Goal: Find specific page/section: Find specific page/section

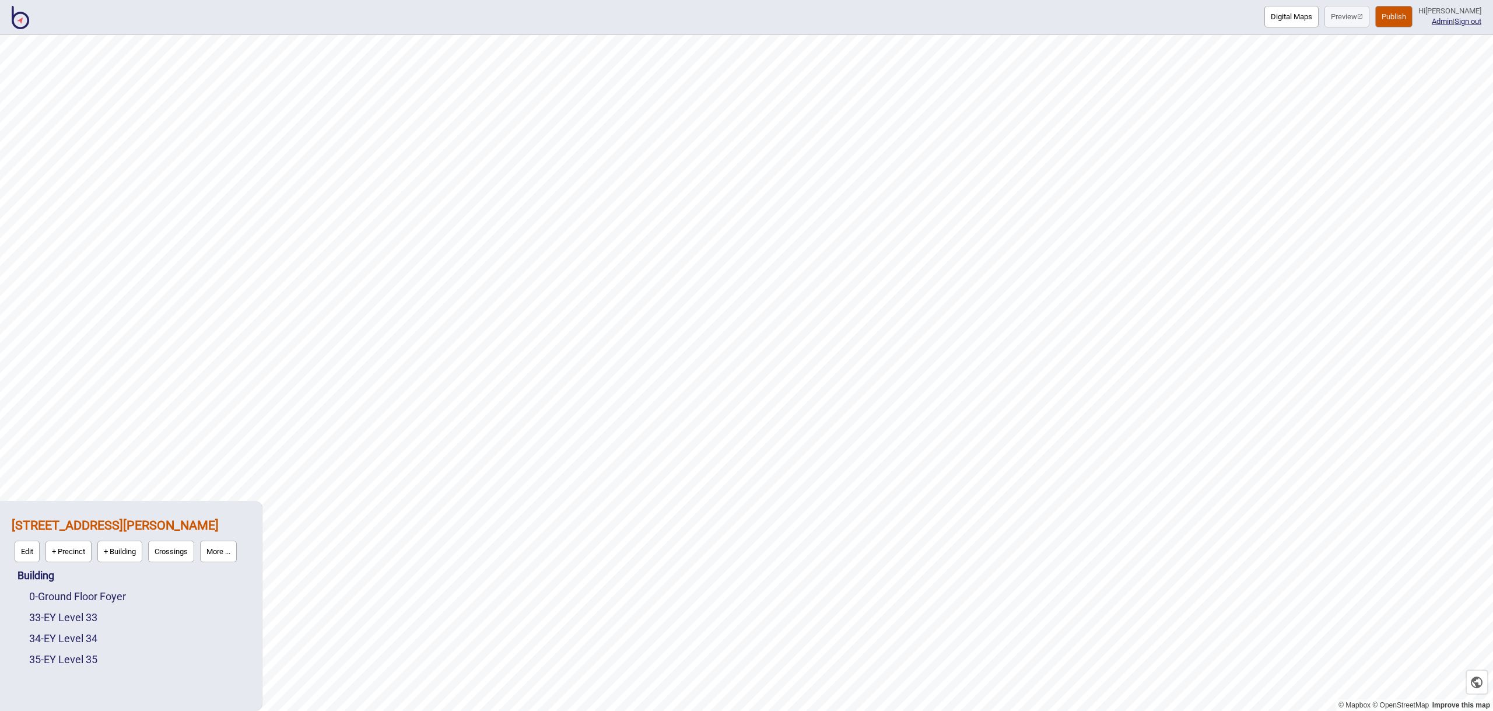
click at [17, 21] on img at bounding box center [20, 17] width 17 height 23
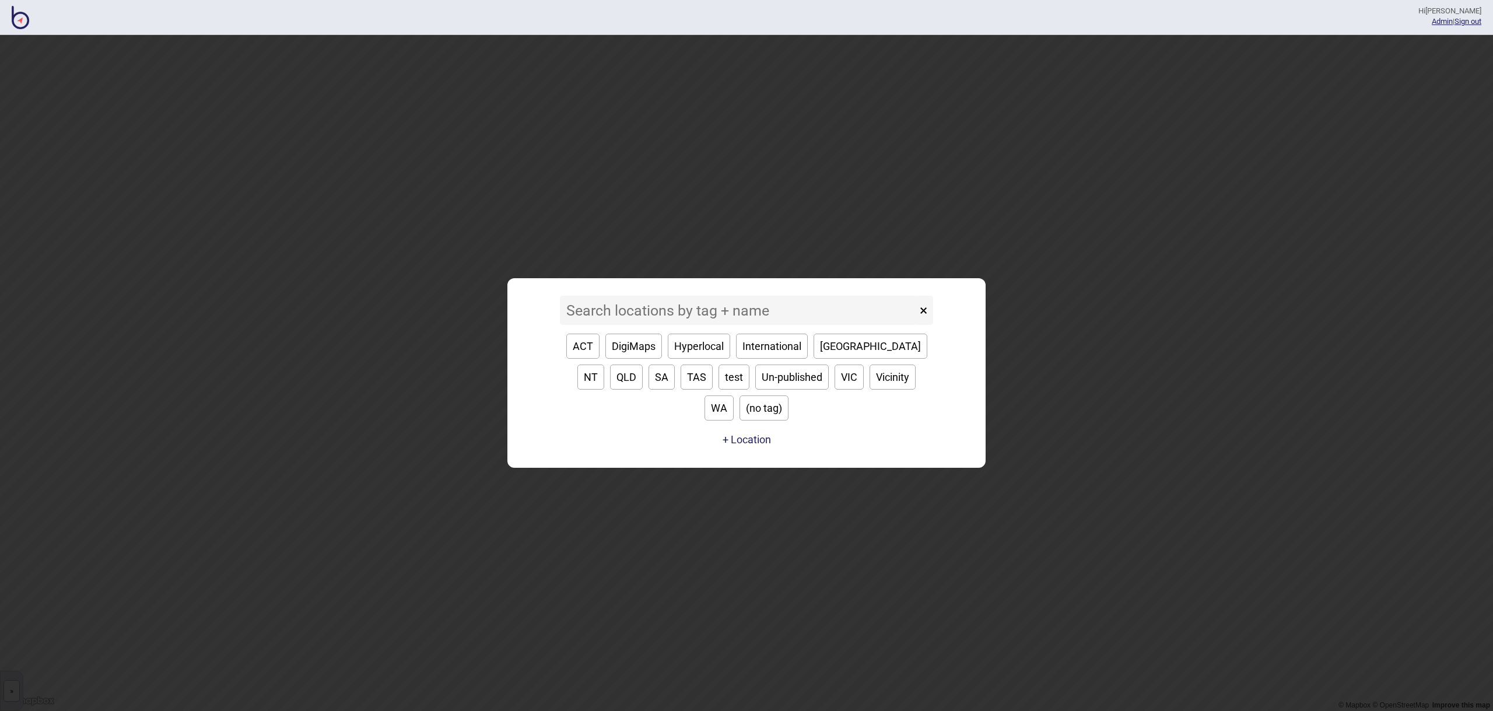
click at [838, 357] on button "[GEOGRAPHIC_DATA]" at bounding box center [870, 346] width 114 height 25
type input "[GEOGRAPHIC_DATA]"
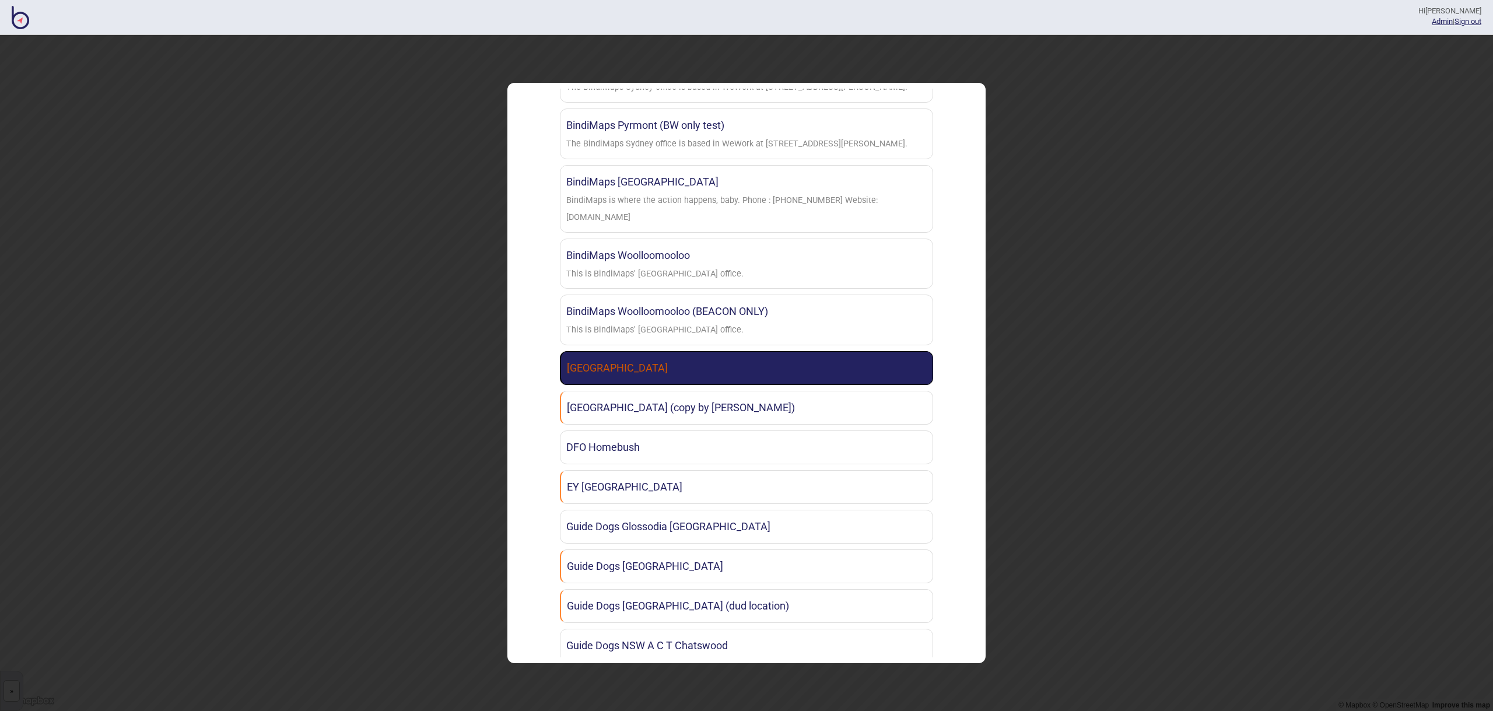
scroll to position [771, 0]
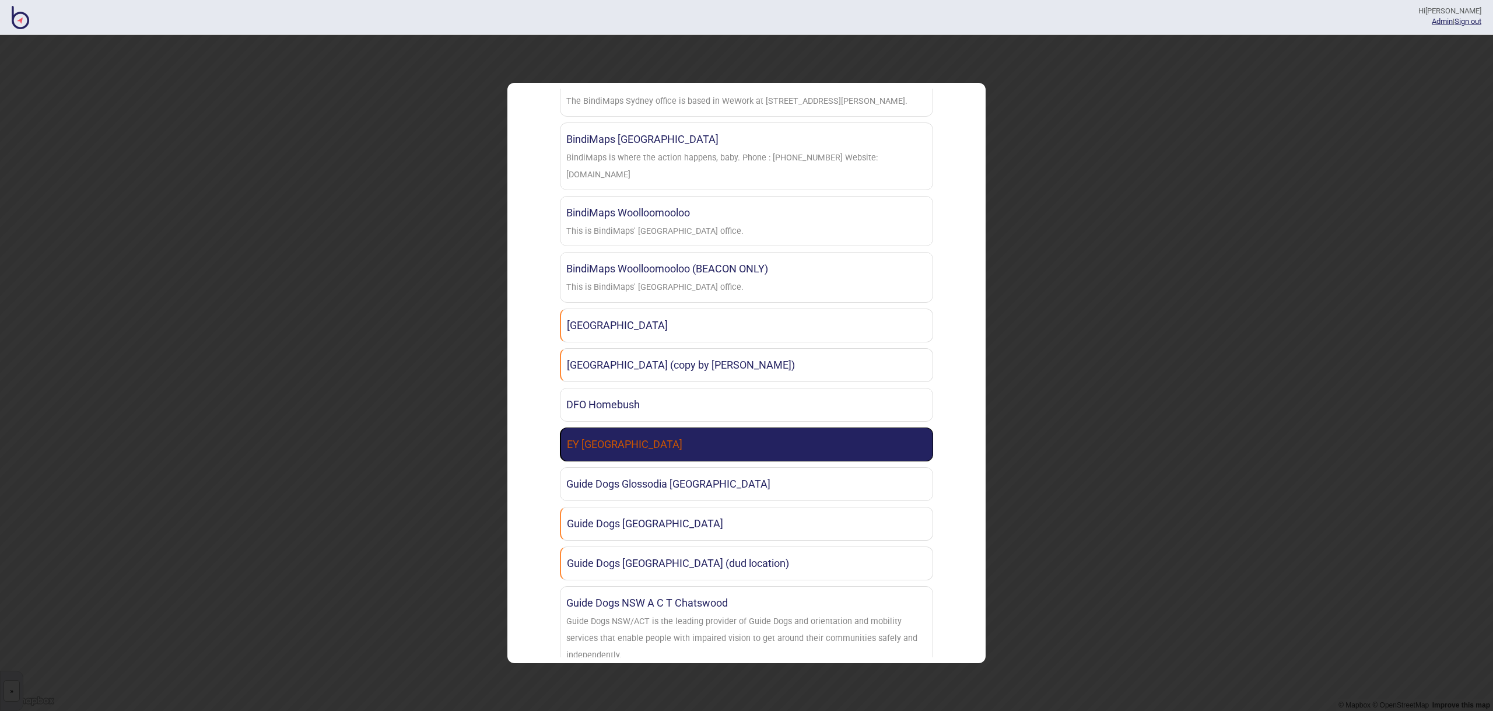
click at [897, 433] on link "EY [GEOGRAPHIC_DATA]" at bounding box center [746, 444] width 373 height 34
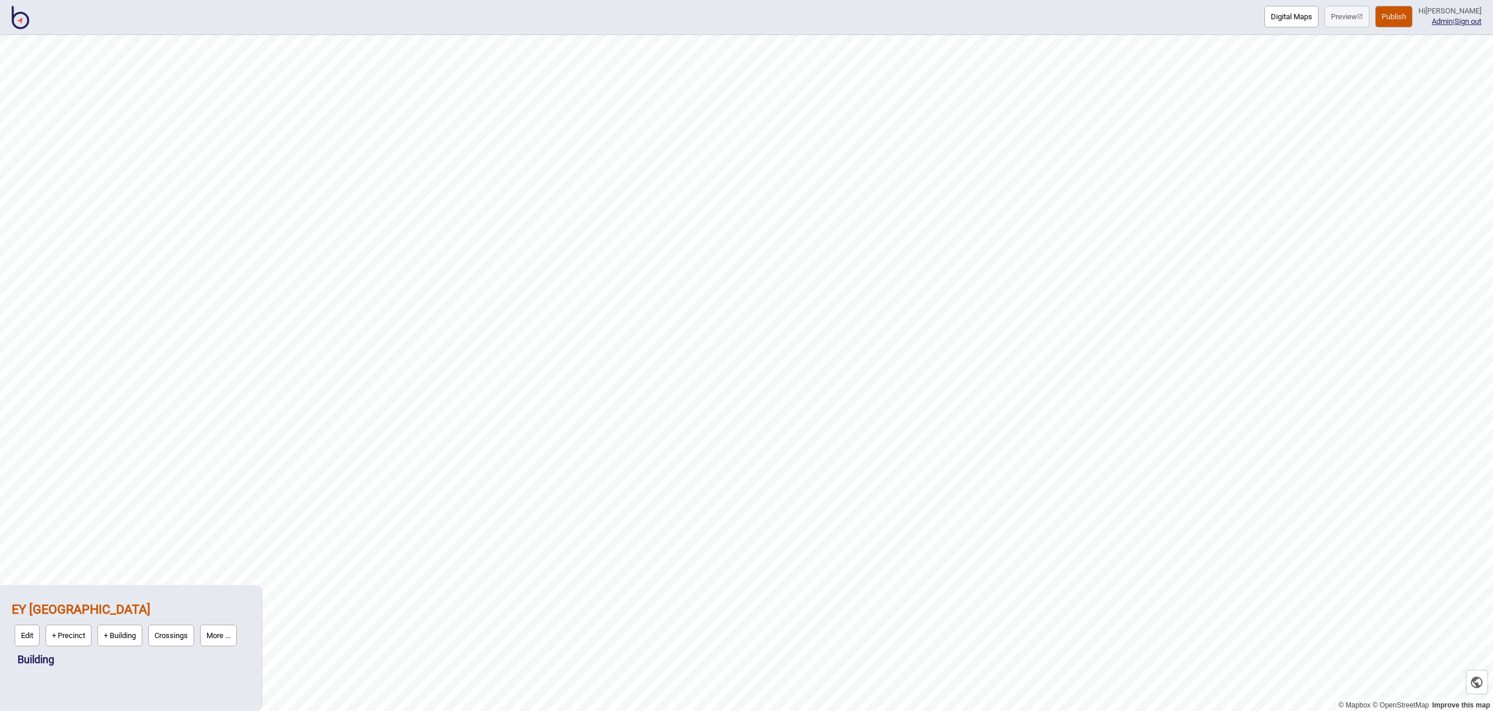
click at [24, 627] on button "Edit" at bounding box center [27, 635] width 25 height 22
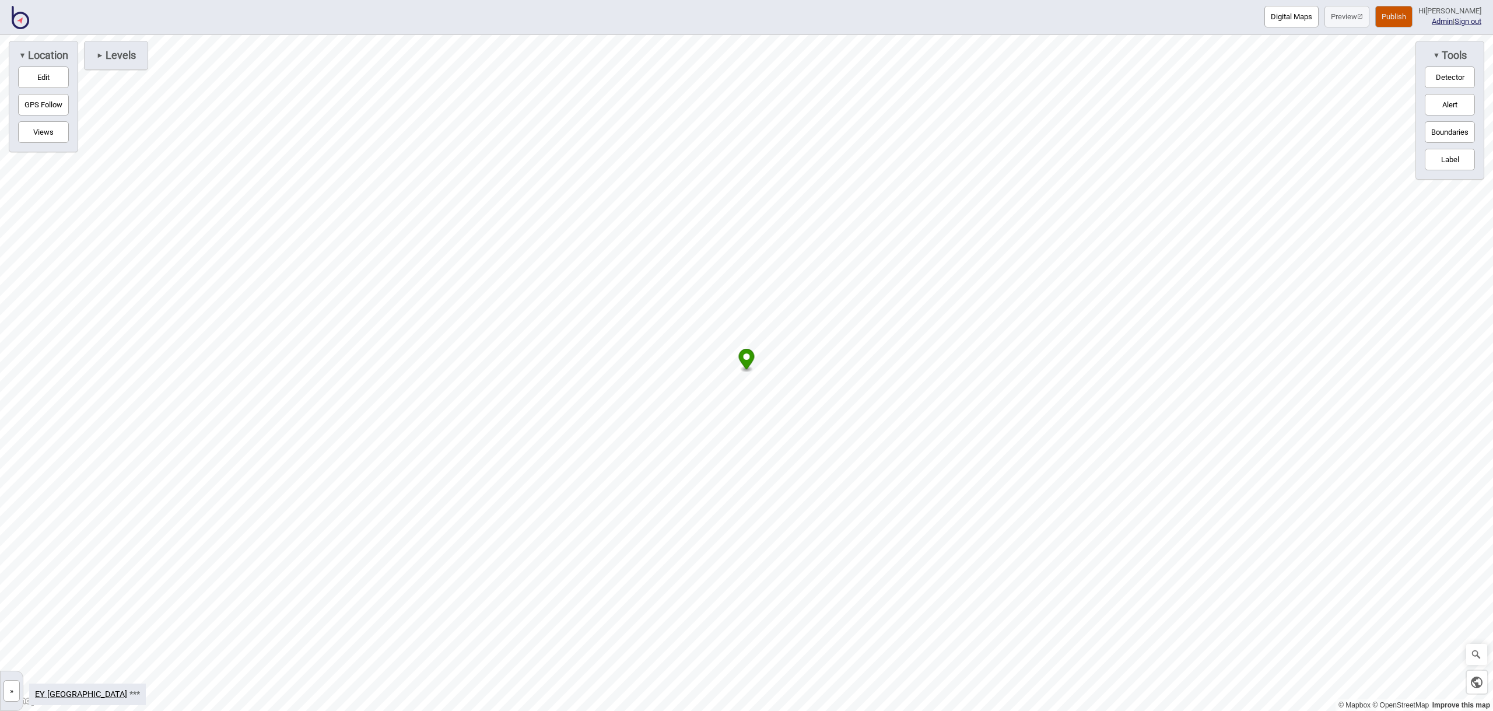
click at [37, 83] on button "Edit" at bounding box center [43, 77] width 51 height 22
click at [954, 35] on div at bounding box center [746, 35] width 1493 height 0
click at [952, 369] on div "Map marker" at bounding box center [954, 372] width 10 height 10
click at [27, 26] on img at bounding box center [20, 17] width 17 height 23
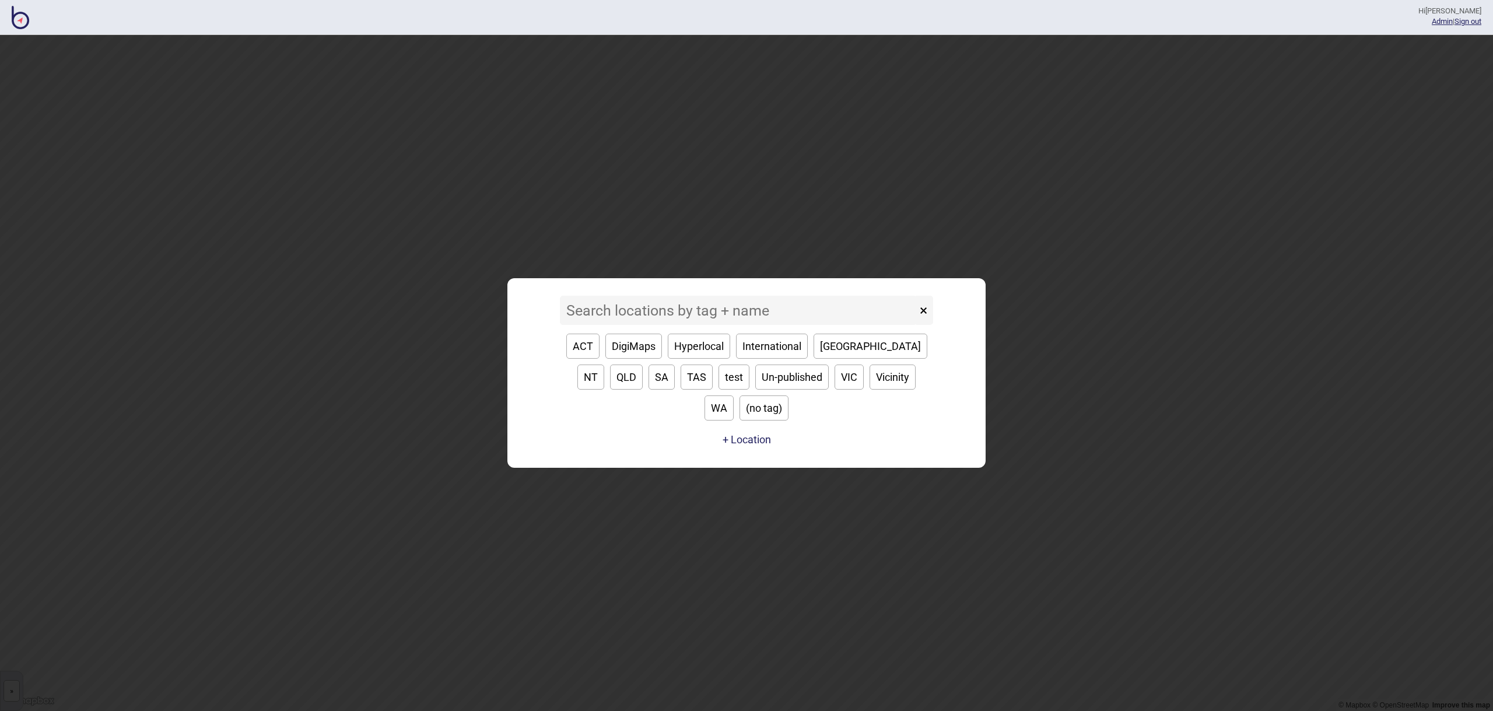
click at [845, 359] on button "[GEOGRAPHIC_DATA]" at bounding box center [870, 346] width 114 height 25
type input "[GEOGRAPHIC_DATA]"
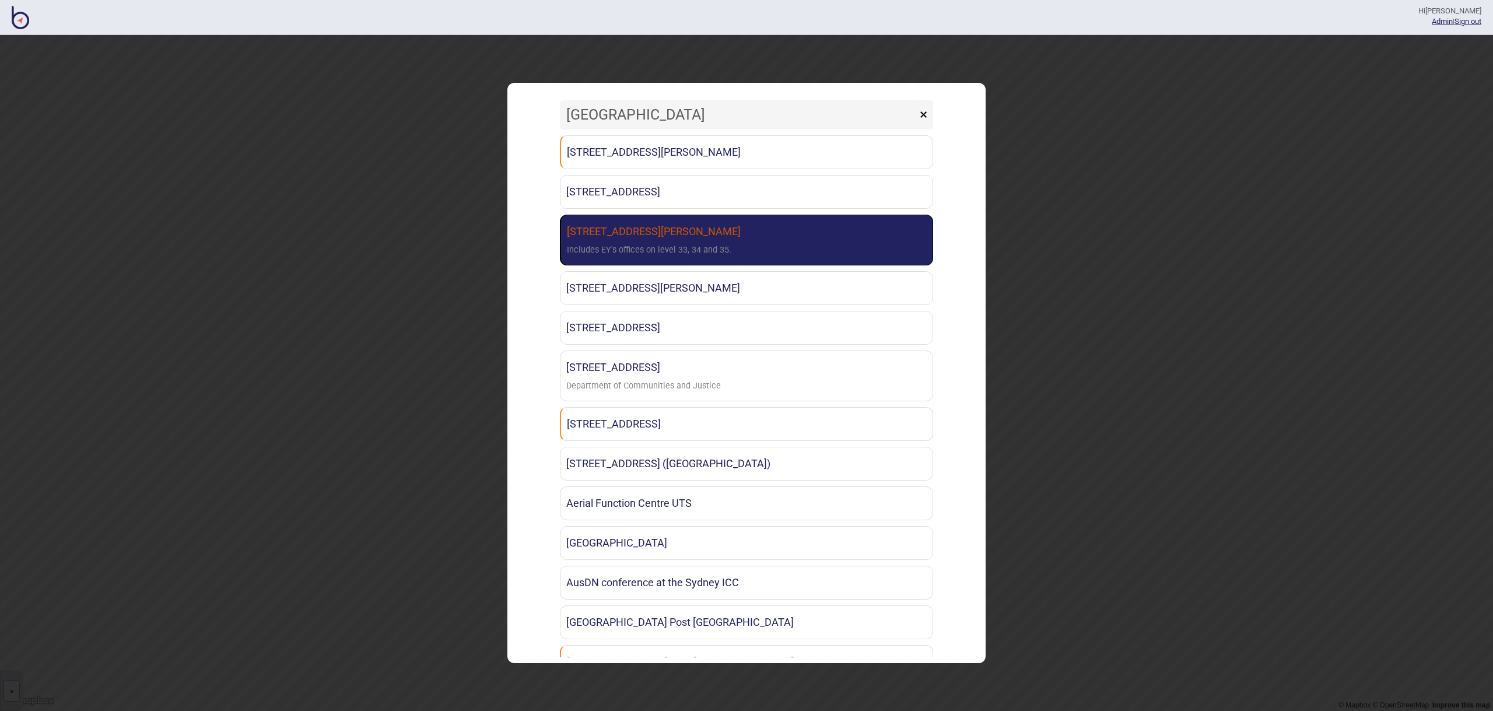
click at [658, 227] on link "[STREET_ADDRESS][PERSON_NAME] Sydney Includes EY's offices on level 33, 34 and …" at bounding box center [746, 240] width 373 height 51
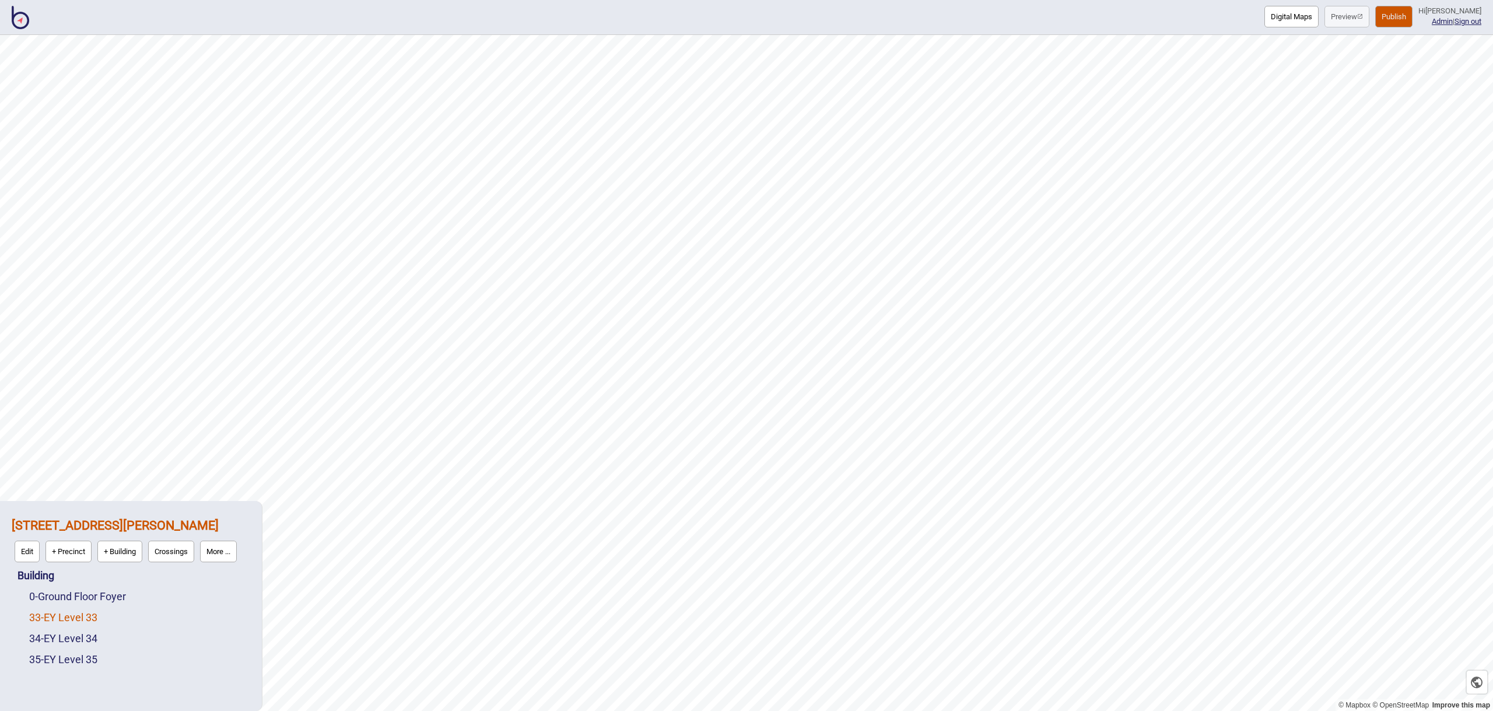
click at [86, 614] on link "33 - EY Level 33" at bounding box center [63, 617] width 68 height 12
drag, startPoint x: 24, startPoint y: 20, endPoint x: 31, endPoint y: 21, distance: 7.0
click at [24, 20] on img at bounding box center [20, 17] width 17 height 23
